Goal: Information Seeking & Learning: Learn about a topic

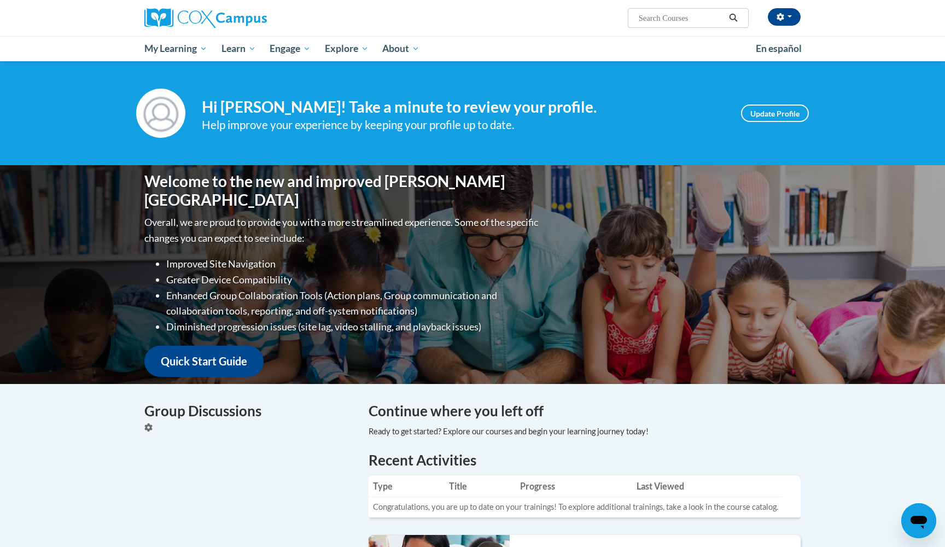
click at [795, 260] on div "Welcome to the new and improved Cox Campus Overall, we are proud to provide you…" at bounding box center [472, 274] width 689 height 219
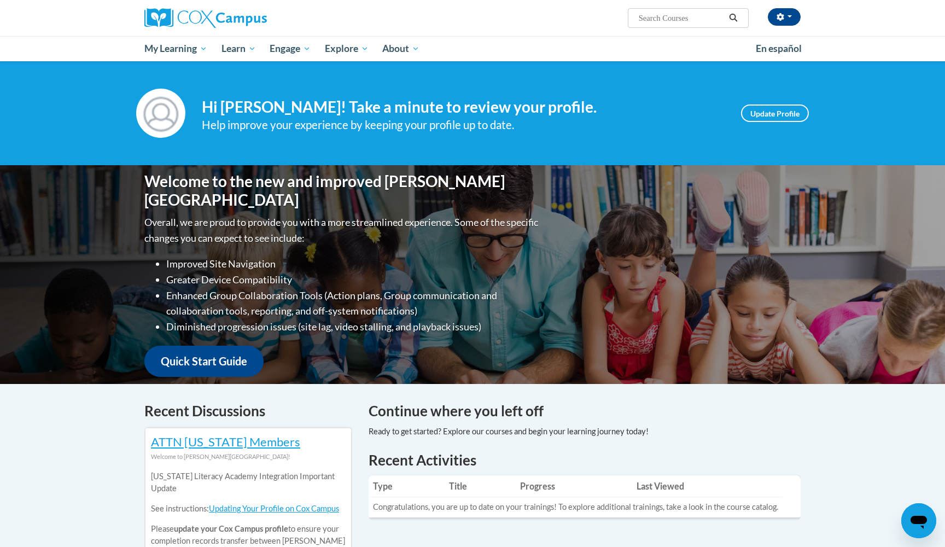
click at [683, 28] on span "Search Search..." at bounding box center [688, 18] width 121 height 20
click at [682, 22] on input "Search..." at bounding box center [682, 17] width 88 height 13
type input "fluency"
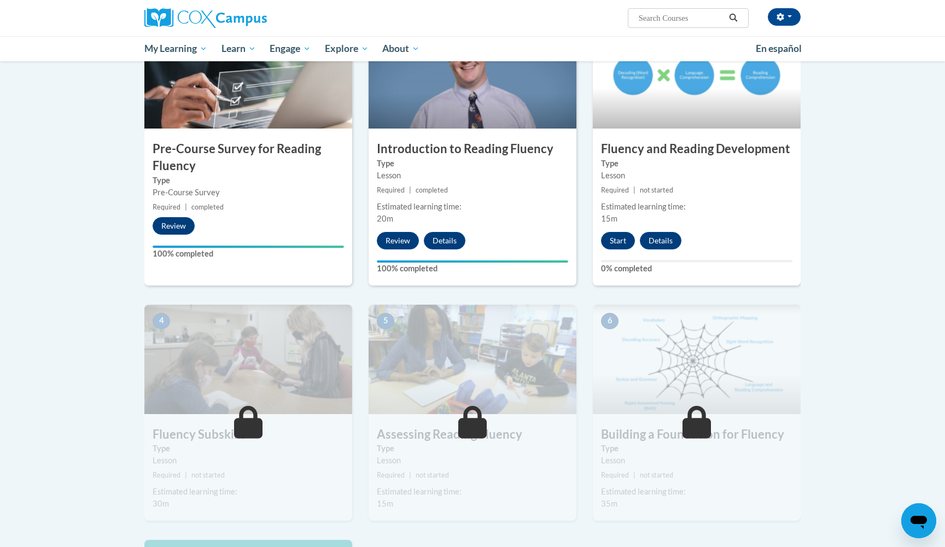
scroll to position [283, 0]
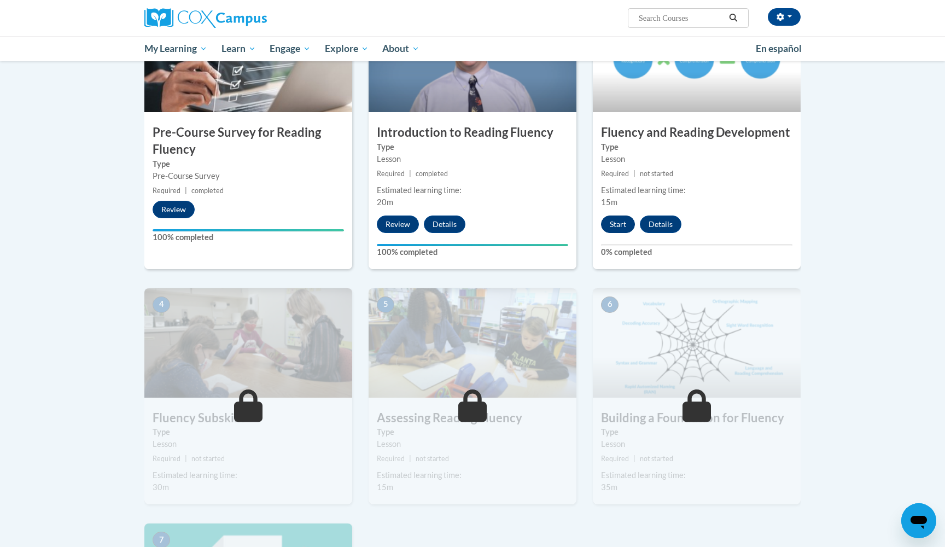
click at [619, 222] on button "Start" at bounding box center [618, 225] width 34 height 18
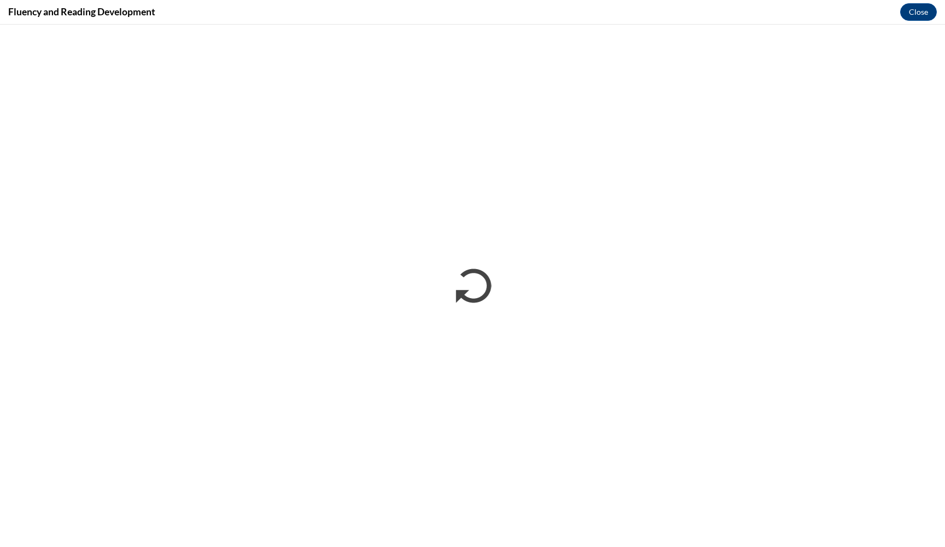
scroll to position [0, 0]
